Goal: Task Accomplishment & Management: Manage account settings

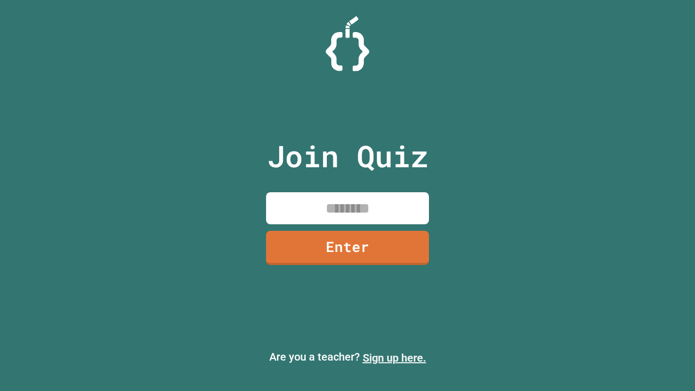
click at [394, 358] on link "Sign up here." at bounding box center [395, 357] width 64 height 13
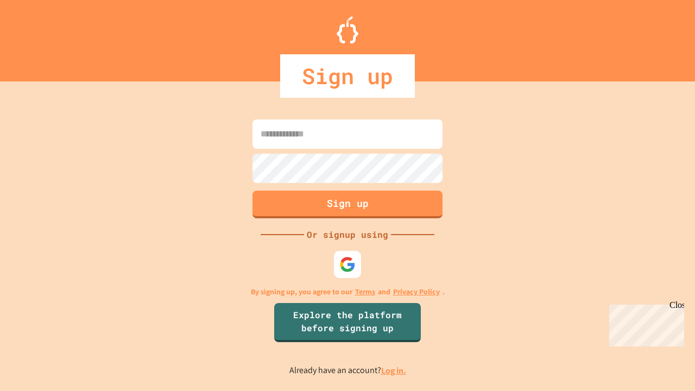
click at [394, 370] on link "Log in." at bounding box center [393, 370] width 25 height 11
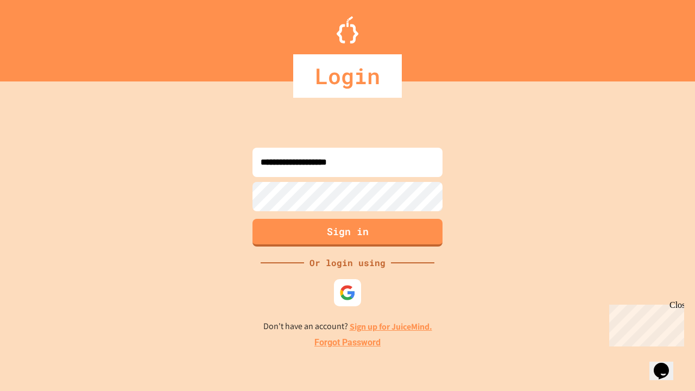
type input "**********"
